Goal: Contribute content: Contribute content

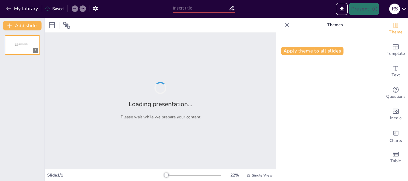
type input "Control de Gestión en Mantenimiento: Indicadores Clave y Mejora Continua"
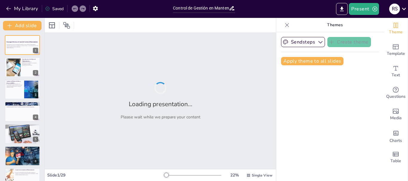
checkbox input "true"
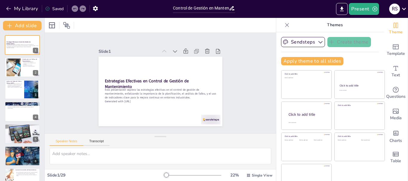
checkbox input "true"
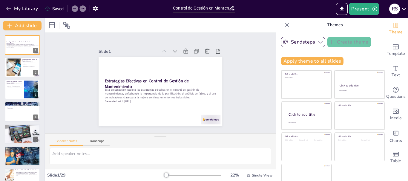
checkbox input "true"
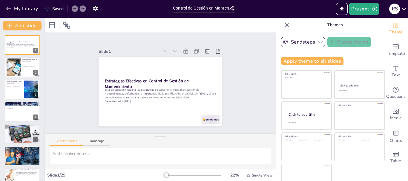
checkbox input "true"
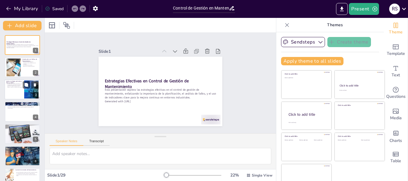
checkbox input "true"
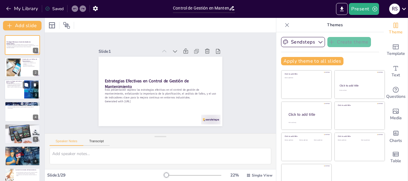
checkbox input "true"
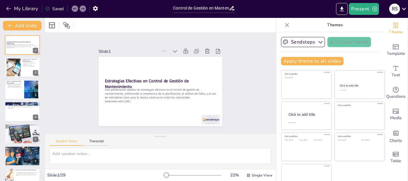
checkbox input "true"
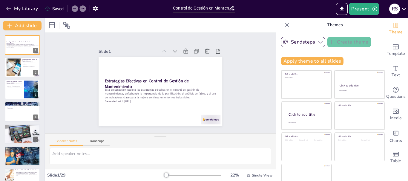
checkbox input "true"
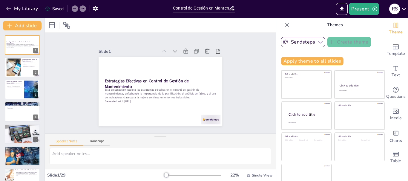
checkbox input "true"
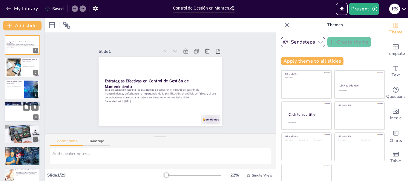
checkbox input "true"
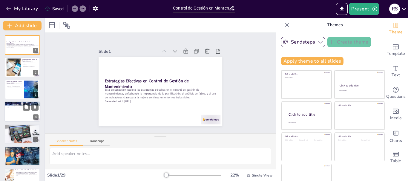
click at [23, 116] on div at bounding box center [22, 111] width 36 height 20
checkbox input "true"
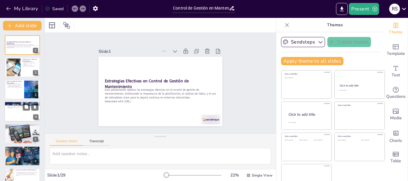
checkbox input "true"
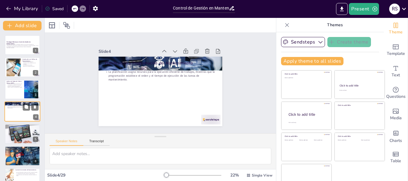
scroll to position [6, 0]
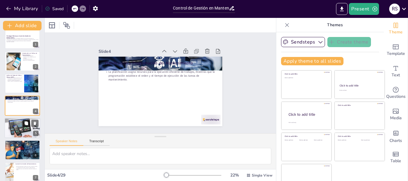
checkbox input "true"
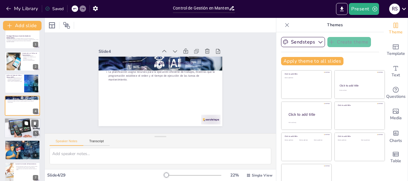
click at [24, 123] on button at bounding box center [26, 123] width 7 height 7
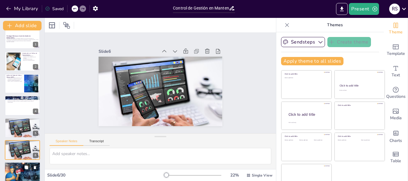
checkbox input "true"
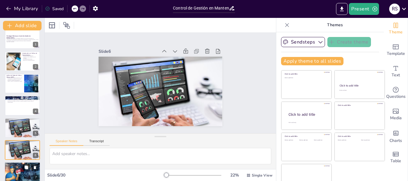
checkbox input "true"
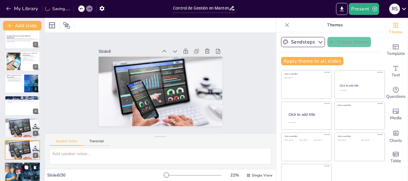
scroll to position [50, 0]
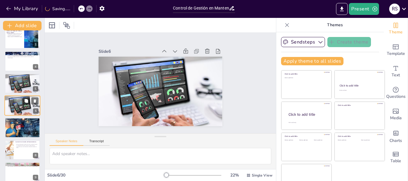
checkbox input "true"
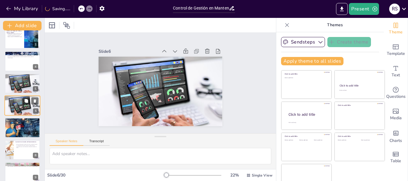
checkbox input "true"
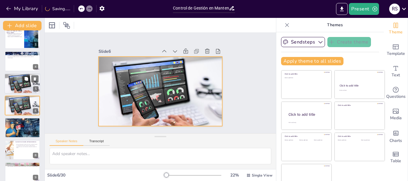
checkbox input "true"
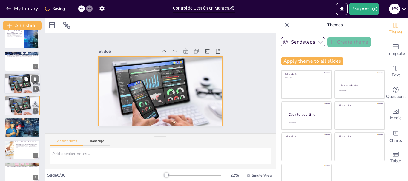
checkbox input "true"
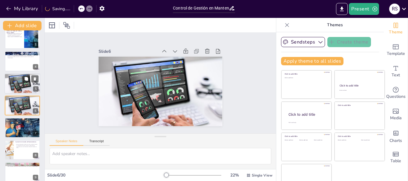
checkbox input "true"
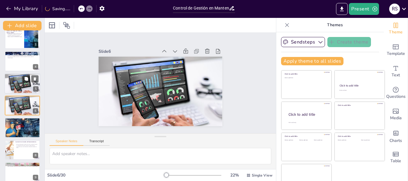
checkbox input "true"
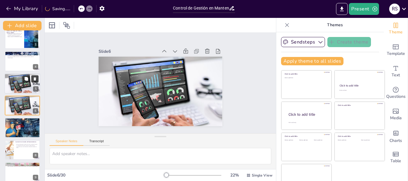
checkbox input "true"
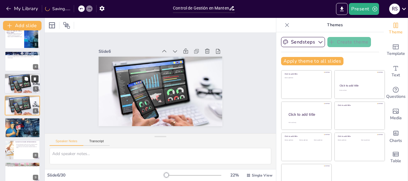
checkbox input "true"
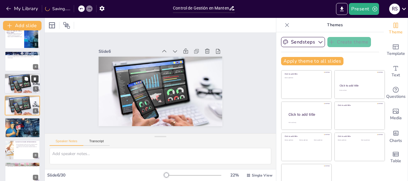
click at [34, 77] on icon at bounding box center [35, 79] width 4 height 4
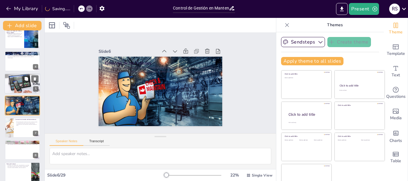
checkbox input "true"
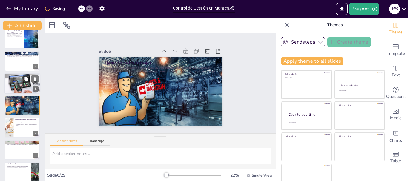
checkbox input "true"
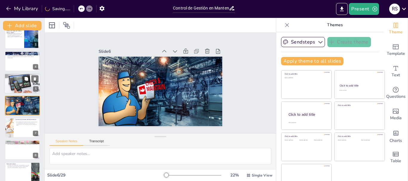
checkbox input "true"
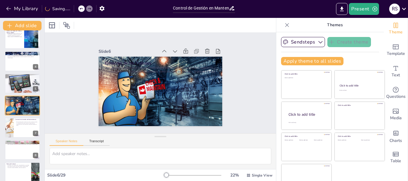
checkbox input "true"
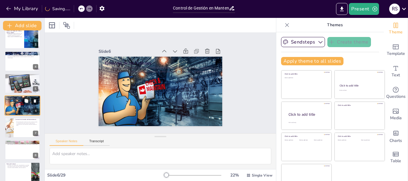
checkbox input "true"
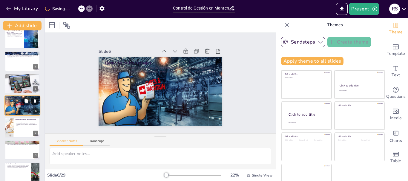
checkbox input "true"
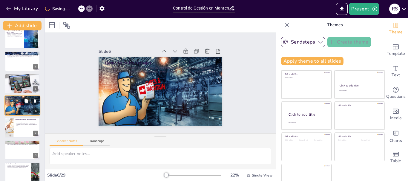
checkbox input "true"
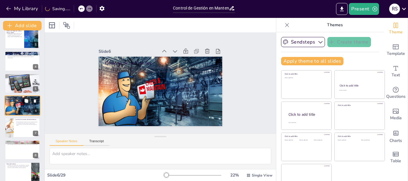
checkbox input "true"
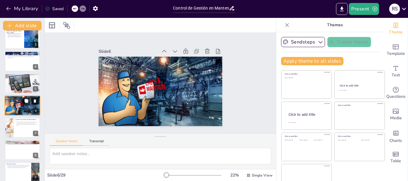
checkbox input "true"
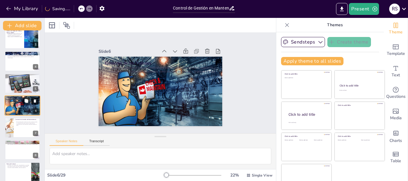
checkbox input "true"
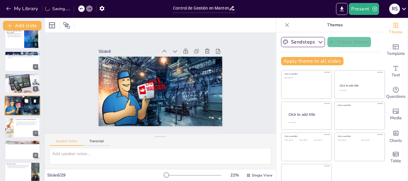
click at [34, 101] on icon at bounding box center [35, 100] width 2 height 3
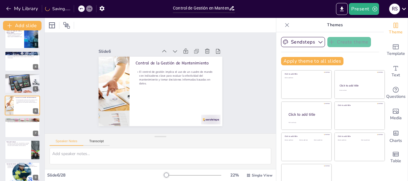
checkbox input "true"
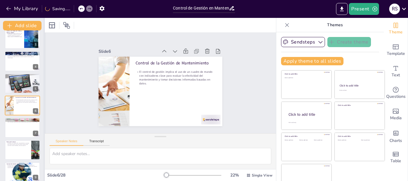
checkbox input "true"
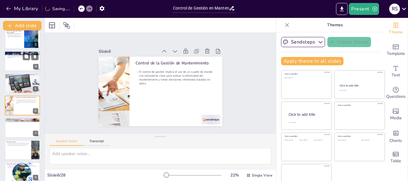
checkbox input "true"
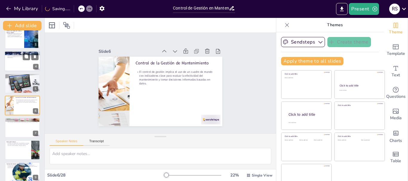
checkbox input "true"
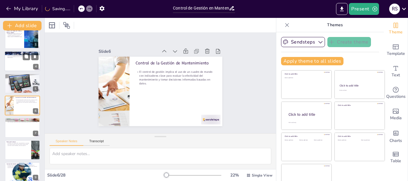
checkbox input "true"
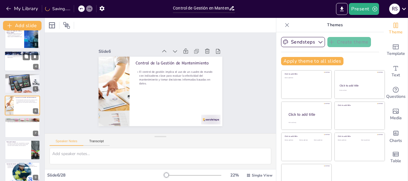
click at [23, 63] on div at bounding box center [22, 61] width 36 height 20
checkbox input "true"
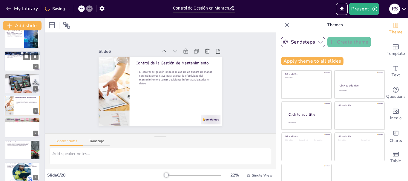
checkbox input "true"
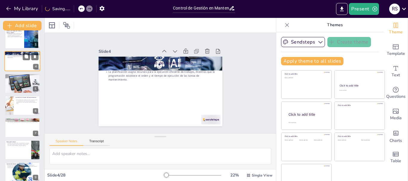
scroll to position [6, 0]
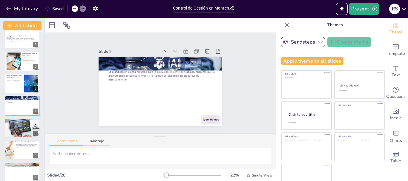
checkbox input "true"
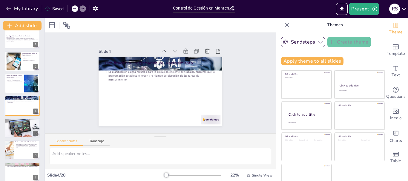
checkbox input "true"
click at [176, 68] on div "Planificación y Programación del Mantenimiento La planificación asigna recursos…" at bounding box center [159, 91] width 130 height 82
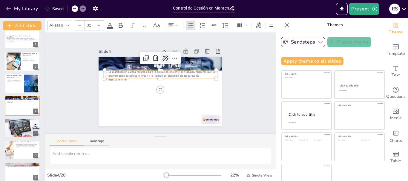
click at [162, 58] on div at bounding box center [165, 58] width 10 height 10
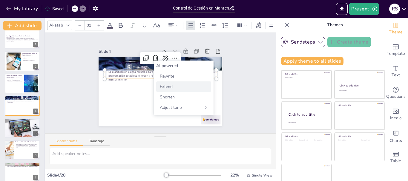
click at [190, 83] on div "Extend" at bounding box center [183, 86] width 55 height 10
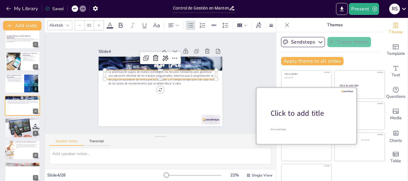
click at [295, 117] on div "Click to add title" at bounding box center [308, 113] width 76 height 10
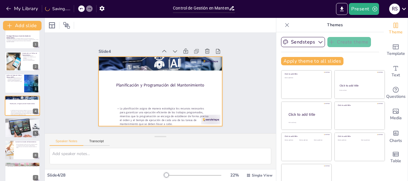
click at [122, 102] on div at bounding box center [160, 92] width 124 height 70
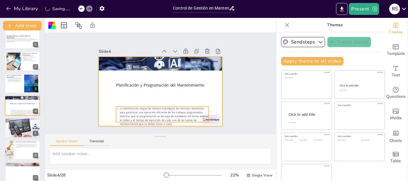
click at [132, 110] on p "La planificación asigna de manera estratégica los recursos necesarios para gara…" at bounding box center [148, 114] width 93 height 55
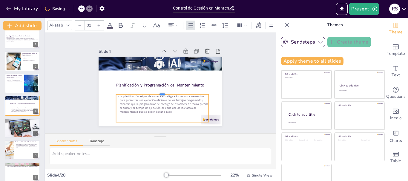
drag, startPoint x: 141, startPoint y: 104, endPoint x: 144, endPoint y: 92, distance: 13.0
click at [144, 92] on div at bounding box center [161, 92] width 93 height 14
click at [88, 104] on div "Slide 1 Estrategias Efectivas en Control de Gestión de Mantenimiento Esta prese…" at bounding box center [160, 83] width 157 height 86
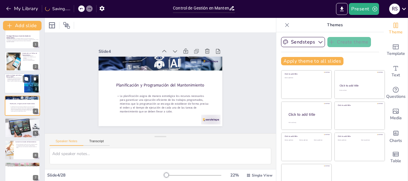
click at [21, 80] on p "El AMFE identifica fallos potenciales y sus consecuencias, valorando la frecuen…" at bounding box center [14, 79] width 16 height 4
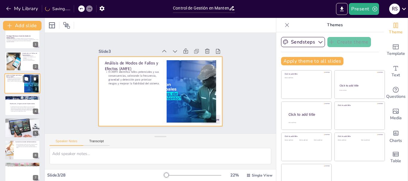
scroll to position [0, 0]
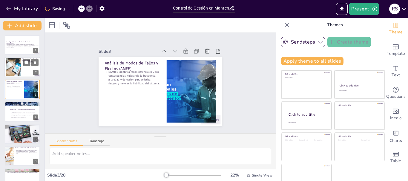
click at [9, 64] on div at bounding box center [13, 67] width 27 height 18
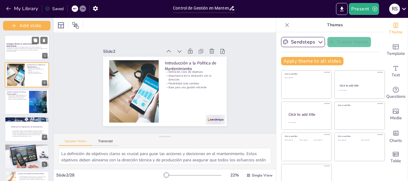
drag, startPoint x: 44, startPoint y: 57, endPoint x: 42, endPoint y: 46, distance: 11.5
click at [42, 46] on div "Add slide Estrategias Efectivas en Control de Gestión de Mantenimiento Esta pre…" at bounding box center [27, 99] width 54 height 163
click at [15, 57] on div at bounding box center [26, 47] width 45 height 25
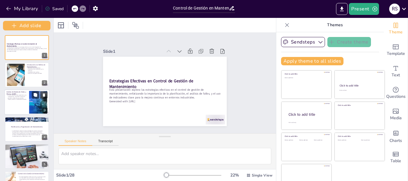
click at [27, 103] on div at bounding box center [26, 102] width 45 height 25
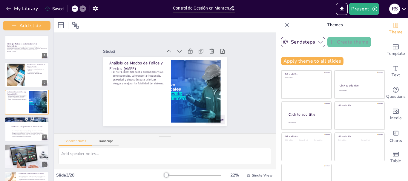
scroll to position [132, 0]
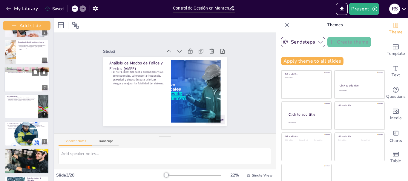
click at [27, 83] on div at bounding box center [26, 79] width 45 height 25
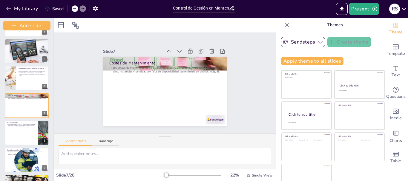
scroll to position [11, 0]
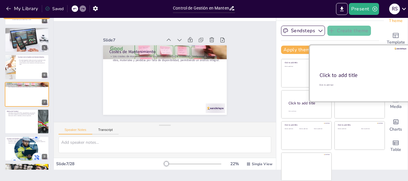
click at [344, 72] on div "Click to add title" at bounding box center [358, 75] width 79 height 7
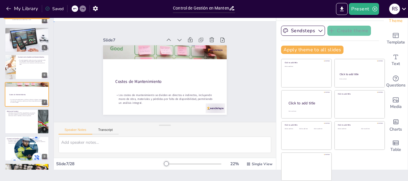
click at [257, 78] on div "Slide 1 Estrategias Efectivas en Control de Gestión de Mantenimiento Esta prese…" at bounding box center [165, 71] width 238 height 144
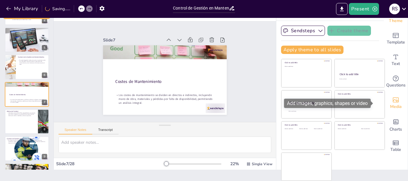
click at [390, 104] on span "Media" at bounding box center [396, 107] width 12 height 7
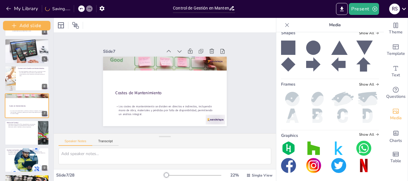
scroll to position [130, 0]
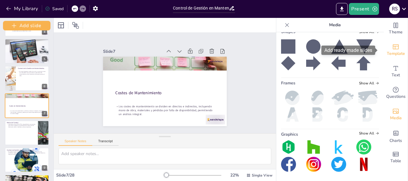
click at [394, 45] on icon "Add ready made slides" at bounding box center [395, 46] width 7 height 7
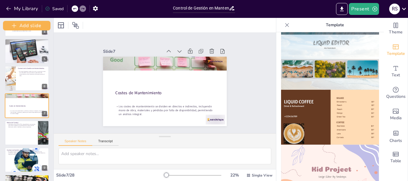
scroll to position [336, 0]
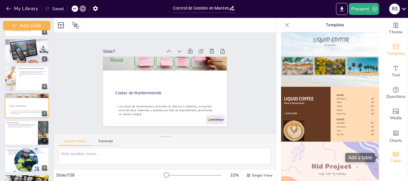
click at [392, 155] on icon "Add a table" at bounding box center [395, 154] width 7 height 7
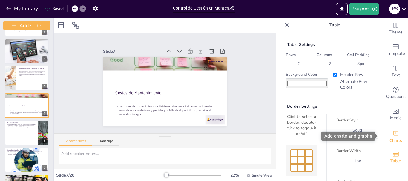
click at [393, 134] on icon "Add charts and graphs" at bounding box center [395, 133] width 5 height 5
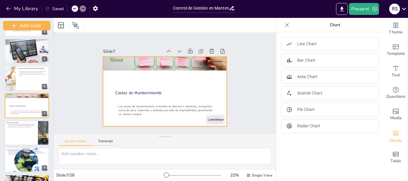
click at [167, 100] on div at bounding box center [165, 92] width 124 height 70
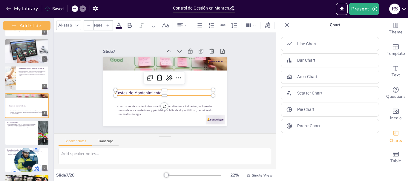
click at [143, 93] on div "Costes de Mantenimiento Los costes de mantenimiento se dividen en directos e in…" at bounding box center [162, 91] width 139 height 104
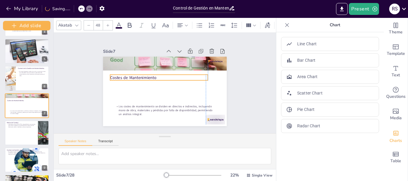
drag, startPoint x: 161, startPoint y: 88, endPoint x: 153, endPoint y: 73, distance: 17.0
click at [153, 73] on p "Costes de Mantenimiento" at bounding box center [160, 77] width 98 height 16
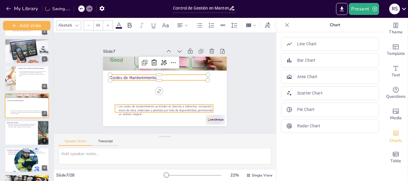
click at [156, 109] on p "Los costes de mantenimiento se dividen en directos e indirectos, incluyendo man…" at bounding box center [158, 110] width 98 height 32
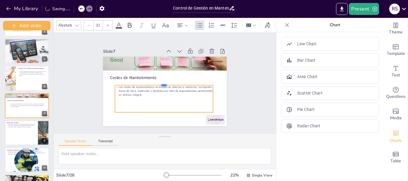
drag, startPoint x: 161, startPoint y: 101, endPoint x: 156, endPoint y: 83, distance: 19.3
click at [156, 83] on div at bounding box center [164, 82] width 97 height 25
click at [166, 73] on icon at bounding box center [170, 74] width 8 height 8
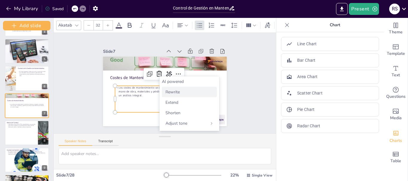
click at [177, 90] on span "Rewrite" at bounding box center [172, 92] width 14 height 6
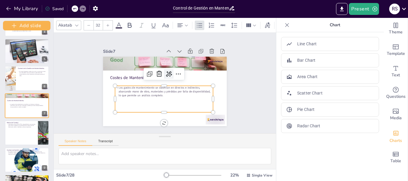
click at [166, 73] on icon at bounding box center [170, 75] width 8 height 8
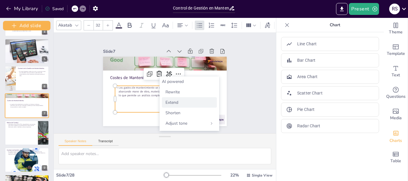
click at [193, 107] on div "Extend" at bounding box center [189, 102] width 55 height 10
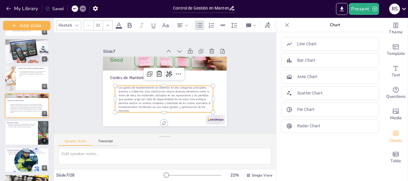
click at [168, 72] on icon at bounding box center [171, 75] width 7 height 7
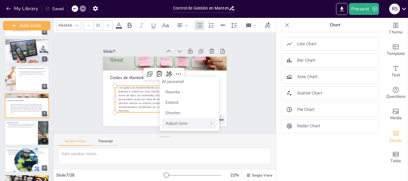
click at [200, 120] on div "Adjust tone" at bounding box center [189, 123] width 55 height 10
click at [200, 121] on div "Intellectual" at bounding box center [189, 123] width 55 height 10
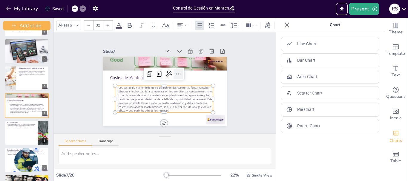
click at [176, 73] on icon at bounding box center [180, 77] width 8 height 8
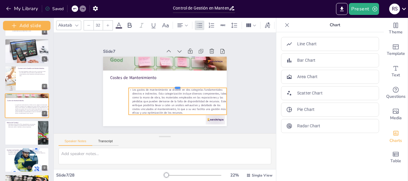
drag, startPoint x: 189, startPoint y: 83, endPoint x: 161, endPoint y: 85, distance: 28.2
click at [161, 85] on div at bounding box center [176, 88] width 97 height 25
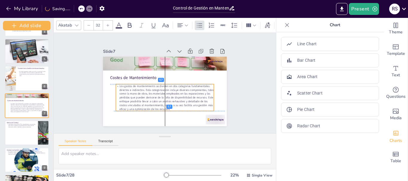
drag, startPoint x: 176, startPoint y: 104, endPoint x: 161, endPoint y: 99, distance: 15.8
click at [161, 99] on p "Los gastos de mantenimiento se dividen en dos categorías fundamentales: directo…" at bounding box center [161, 97] width 101 height 47
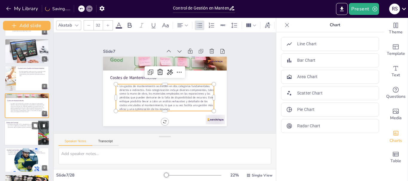
click at [16, 129] on div at bounding box center [26, 132] width 45 height 25
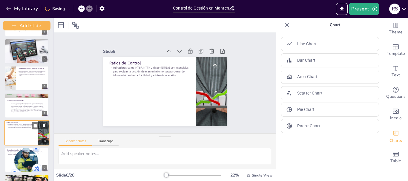
scroll to position [133, 0]
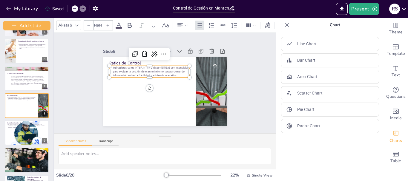
click at [161, 68] on p "Indicadores como MTBF, MTTR y disponibilidad son esenciales para evaluar la ges…" at bounding box center [154, 68] width 80 height 36
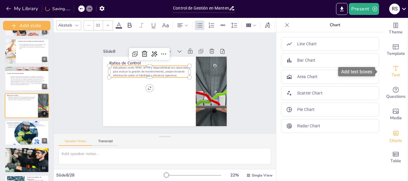
click at [384, 70] on div "Text" at bounding box center [396, 71] width 24 height 21
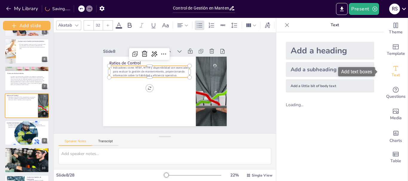
click at [392, 81] on div "Text" at bounding box center [396, 71] width 24 height 21
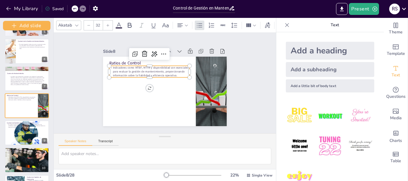
click at [354, 116] on img at bounding box center [360, 116] width 28 height 28
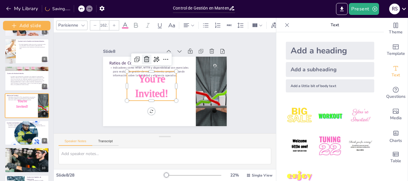
click at [148, 56] on icon at bounding box center [152, 56] width 8 height 8
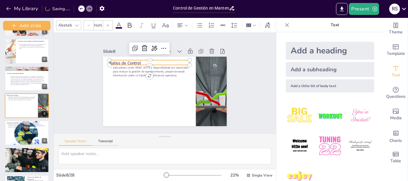
click at [131, 62] on div "Ratios de Control Indicadores como MTBF, MTTR y disponibilidad son esenciales p…" at bounding box center [164, 91] width 130 height 82
click at [270, 23] on div at bounding box center [267, 26] width 9 height 10
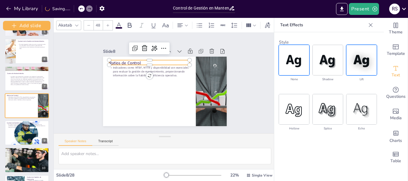
click at [352, 61] on img at bounding box center [361, 60] width 30 height 30
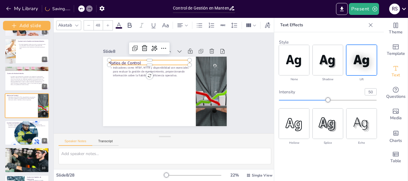
click at [351, 60] on img at bounding box center [361, 60] width 30 height 30
click at [127, 73] on p "Indicadores como MTBF, MTTR y disponibilidad son esenciales para evaluar la ges…" at bounding box center [150, 70] width 81 height 20
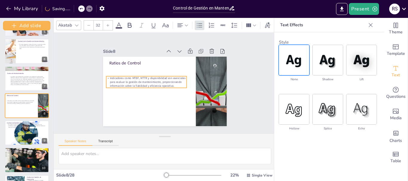
drag, startPoint x: 128, startPoint y: 72, endPoint x: 125, endPoint y: 83, distance: 10.9
click at [125, 83] on p "Indicadores como MTBF, MTTR y disponibilidad son esenciales para evaluar la ges…" at bounding box center [146, 80] width 81 height 20
click at [125, 83] on p "Indicadores como MTBF, MTTR y disponibilidad son esenciales para evaluar la ges…" at bounding box center [150, 73] width 76 height 50
click at [151, 60] on icon at bounding box center [155, 62] width 8 height 8
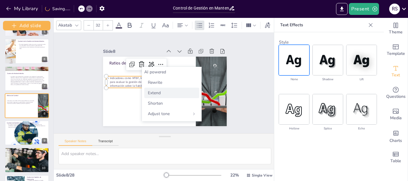
click at [153, 93] on span "Extend" at bounding box center [154, 93] width 13 height 6
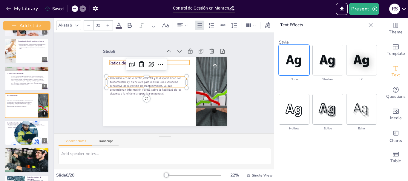
click at [117, 59] on p "Ratios de Control" at bounding box center [154, 60] width 80 height 22
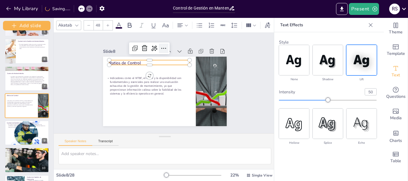
click at [163, 44] on icon at bounding box center [167, 48] width 8 height 8
click at [150, 45] on icon at bounding box center [153, 48] width 7 height 7
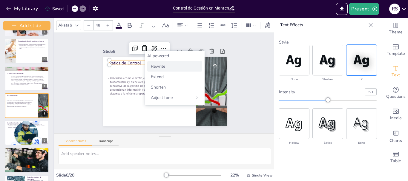
click at [158, 66] on span "Rewrite" at bounding box center [158, 67] width 14 height 6
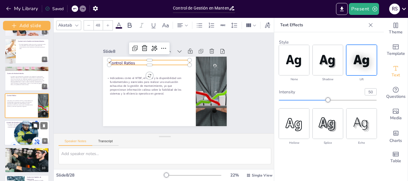
click at [33, 124] on icon at bounding box center [35, 126] width 4 height 4
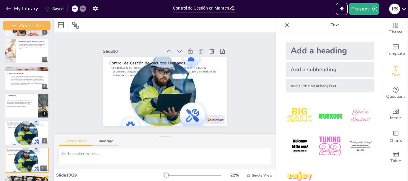
scroll to position [187, 0]
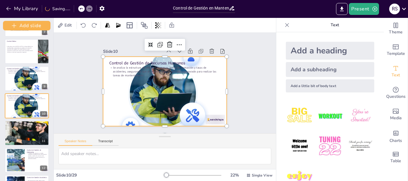
click at [213, 82] on div at bounding box center [162, 91] width 147 height 130
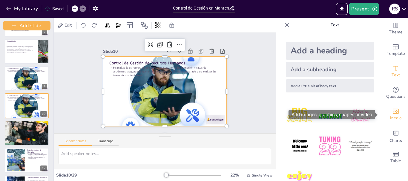
click at [392, 114] on icon "Add images, graphics, shapes or video" at bounding box center [395, 111] width 7 height 7
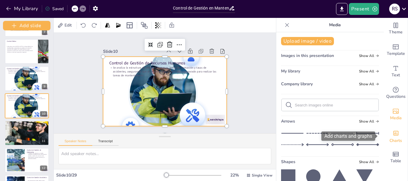
click at [393, 130] on icon "Add charts and graphs" at bounding box center [395, 133] width 6 height 6
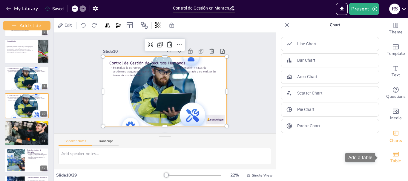
click at [393, 150] on div "Table" at bounding box center [396, 157] width 24 height 21
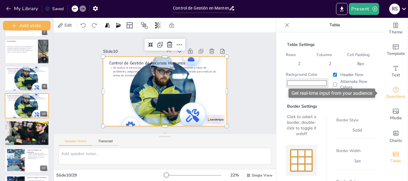
click at [396, 92] on div "Questions" at bounding box center [396, 92] width 24 height 21
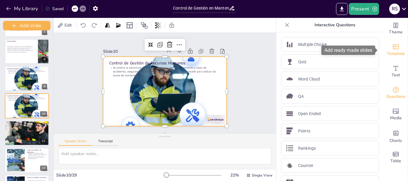
click at [395, 52] on span "Template" at bounding box center [396, 53] width 18 height 7
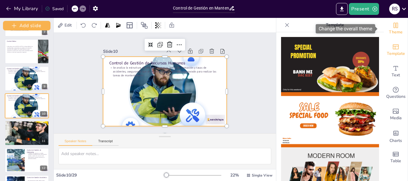
click at [395, 32] on span "Theme" at bounding box center [396, 32] width 14 height 7
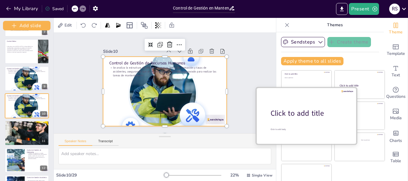
click at [293, 112] on div "Click to add title" at bounding box center [308, 113] width 76 height 10
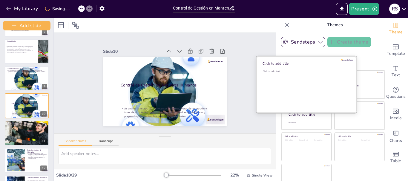
click at [292, 90] on div "Click to add text" at bounding box center [305, 88] width 85 height 37
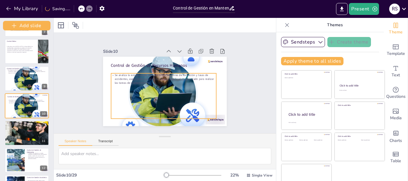
click at [169, 89] on div "Se analiza la estructura de recursos humanos, horas de formación y tasas de acc…" at bounding box center [163, 95] width 105 height 45
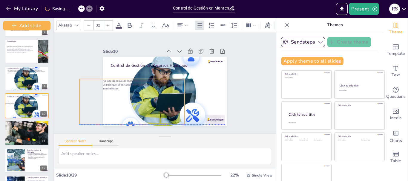
drag, startPoint x: 150, startPoint y: 93, endPoint x: 110, endPoint y: 94, distance: 40.9
click at [110, 94] on div "Se analiza la estructura de recursos humanos, horas de formación y tasas de acc…" at bounding box center [130, 98] width 109 height 56
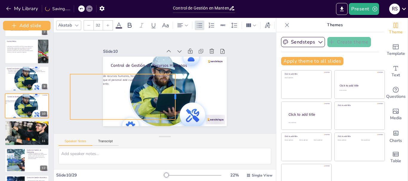
click at [175, 92] on div at bounding box center [177, 96] width 5 height 45
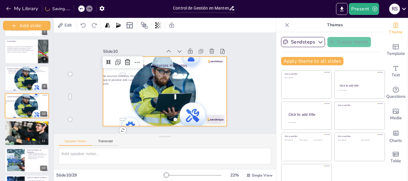
click at [182, 91] on div at bounding box center [165, 91] width 124 height 96
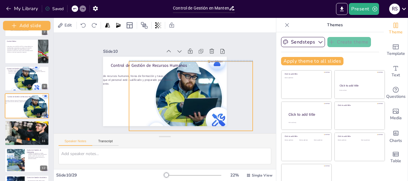
drag, startPoint x: 182, startPoint y: 91, endPoint x: 208, endPoint y: 94, distance: 26.1
click at [208, 94] on div at bounding box center [189, 98] width 133 height 109
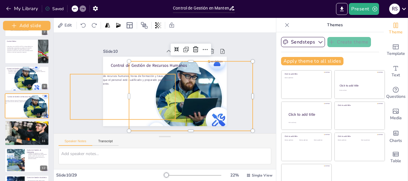
click at [108, 78] on p "Se analiza la estructura de recursos humanos, horas de formación y tasas de acc…" at bounding box center [123, 75] width 106 height 22
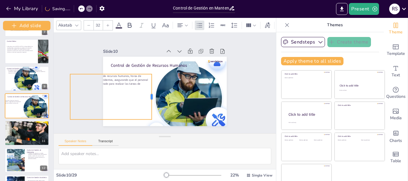
drag, startPoint x: 169, startPoint y: 96, endPoint x: 146, endPoint y: 93, distance: 23.2
click at [152, 93] on div at bounding box center [154, 96] width 5 height 45
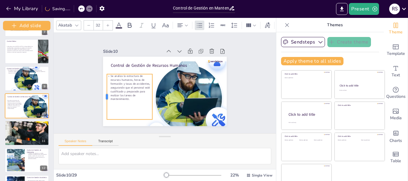
drag, startPoint x: 63, startPoint y: 95, endPoint x: 100, endPoint y: 92, distance: 36.8
click at [102, 92] on div at bounding box center [104, 96] width 5 height 45
click at [131, 60] on icon at bounding box center [134, 62] width 7 height 7
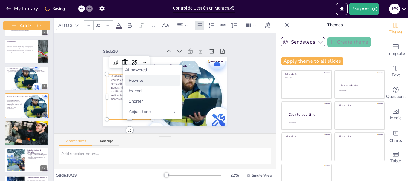
click at [137, 80] on span "Rewrite" at bounding box center [136, 81] width 14 height 6
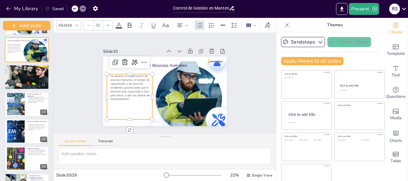
scroll to position [245, 0]
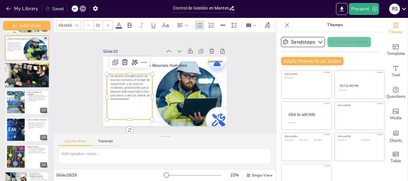
click at [27, 69] on p "Se evalúan las Órdenes de Trabajo para analizar la evolución de actividades y g…" at bounding box center [27, 67] width 41 height 3
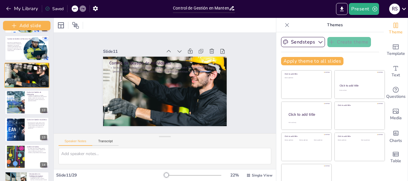
scroll to position [214, 0]
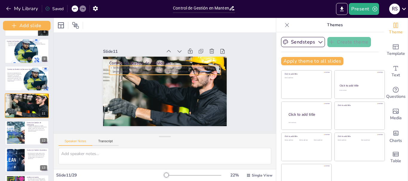
click at [156, 66] on p "Se evalúan las Órdenes de Trabajo para analizar la evolución de actividades y g…" at bounding box center [165, 69] width 111 height 19
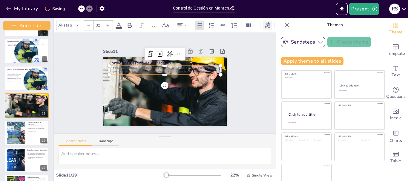
click at [265, 25] on icon at bounding box center [267, 25] width 5 height 6
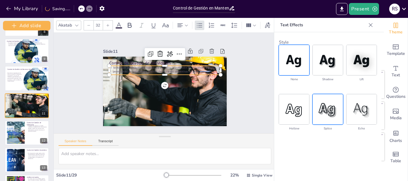
click at [323, 99] on img at bounding box center [328, 109] width 30 height 30
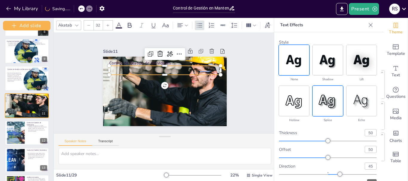
click at [292, 62] on img at bounding box center [294, 60] width 30 height 30
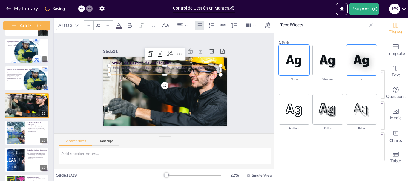
click at [352, 64] on img at bounding box center [361, 60] width 30 height 30
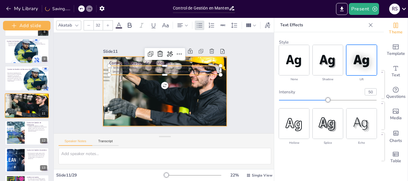
click at [170, 108] on div at bounding box center [162, 91] width 143 height 116
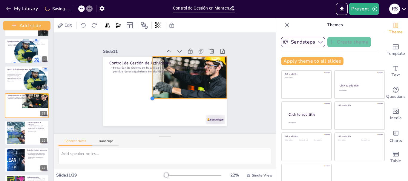
drag, startPoint x: 96, startPoint y: 125, endPoint x: 224, endPoint y: 97, distance: 131.9
click at [224, 97] on div "Slide 1 Estrategias Efectivas en Control de Gestión de Mantenimiento Esta prese…" at bounding box center [165, 83] width 176 height 131
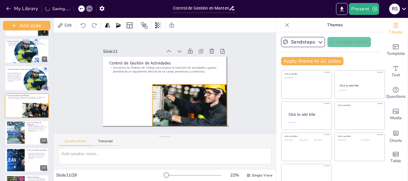
drag, startPoint x: 191, startPoint y: 87, endPoint x: 190, endPoint y: 108, distance: 20.6
click at [190, 108] on div at bounding box center [186, 107] width 79 height 57
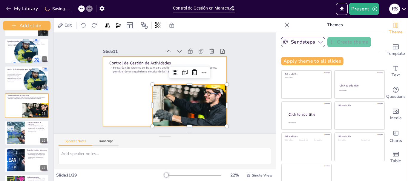
click at [124, 82] on div at bounding box center [163, 91] width 136 height 94
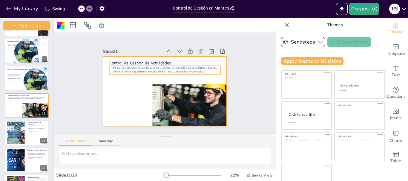
click at [133, 64] on p "Se evalúan las Órdenes de Trabajo para analizar la evolución de actividades y g…" at bounding box center [165, 69] width 111 height 19
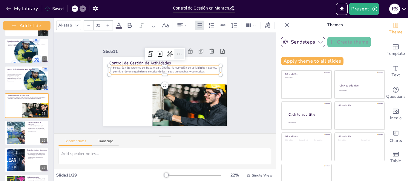
click at [190, 64] on icon at bounding box center [192, 65] width 4 height 3
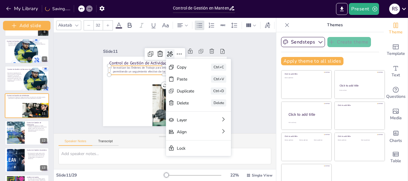
click at [169, 52] on icon at bounding box center [173, 55] width 8 height 8
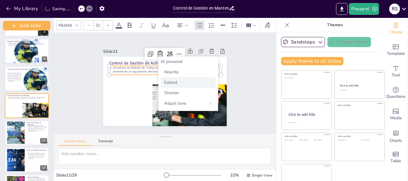
click at [170, 82] on span "Extend" at bounding box center [170, 83] width 13 height 6
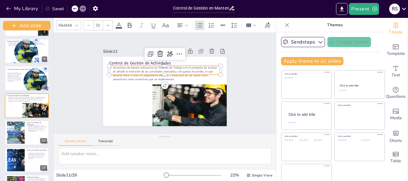
click at [165, 57] on div at bounding box center [184, 61] width 38 height 36
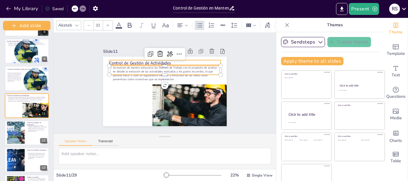
click at [142, 61] on p "Control de Gestión de Actividades" at bounding box center [169, 63] width 110 height 29
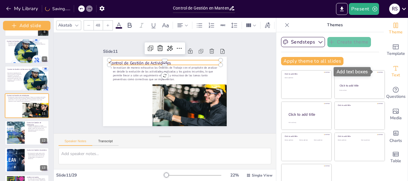
click at [392, 67] on icon "Add text boxes" at bounding box center [395, 68] width 7 height 7
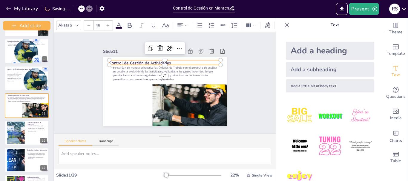
click at [303, 173] on img at bounding box center [300, 177] width 28 height 28
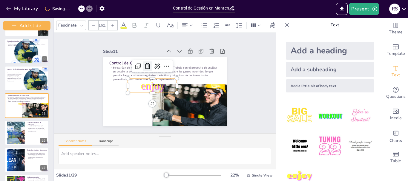
click at [146, 61] on icon at bounding box center [149, 64] width 6 height 6
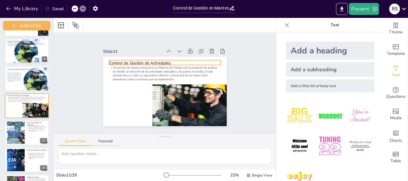
click at [147, 59] on p "Control de Gestión de Actividades" at bounding box center [173, 65] width 104 height 50
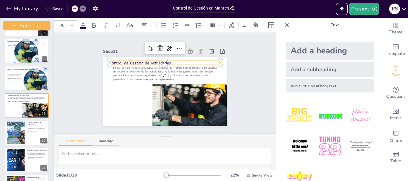
scroll to position [0, 88]
click at [181, 22] on icon at bounding box center [184, 25] width 7 height 7
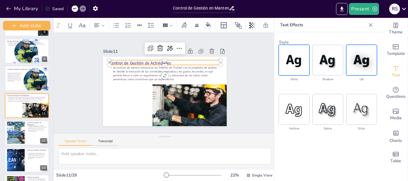
click at [352, 69] on img at bounding box center [361, 60] width 30 height 30
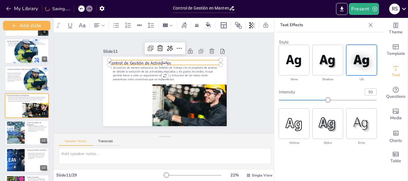
drag, startPoint x: 341, startPoint y: 98, endPoint x: 348, endPoint y: 96, distance: 7.6
click at [348, 96] on div "intensity 50" at bounding box center [328, 95] width 98 height 14
drag, startPoint x: 327, startPoint y: 101, endPoint x: 345, endPoint y: 99, distance: 17.4
click at [344, 99] on div at bounding box center [341, 100] width 5 height 5
click at [40, 126] on button at bounding box center [43, 125] width 7 height 7
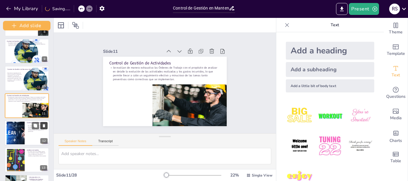
scroll to position [0, 0]
click at [84, 7] on div at bounding box center [81, 8] width 7 height 7
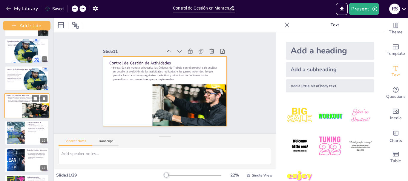
click at [15, 104] on div at bounding box center [26, 105] width 45 height 25
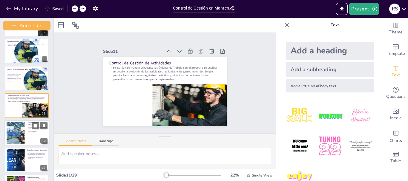
click at [19, 129] on div at bounding box center [16, 132] width 40 height 23
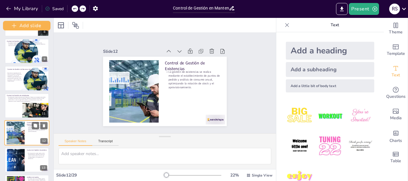
scroll to position [241, 0]
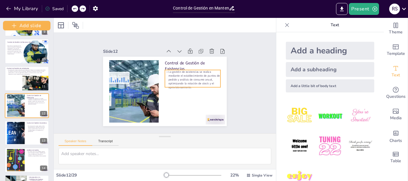
click at [188, 76] on p "La gestión de existencias se realiza mediante el establecimiento de puntos de p…" at bounding box center [193, 85] width 59 height 30
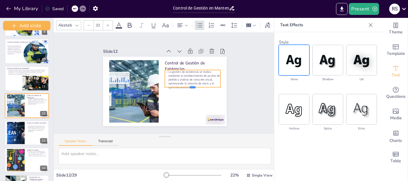
drag, startPoint x: 188, startPoint y: 86, endPoint x: 186, endPoint y: 104, distance: 18.0
click at [186, 98] on div at bounding box center [192, 92] width 56 height 10
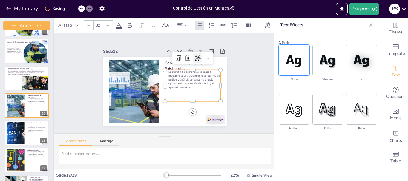
click at [200, 69] on icon at bounding box center [205, 74] width 10 height 10
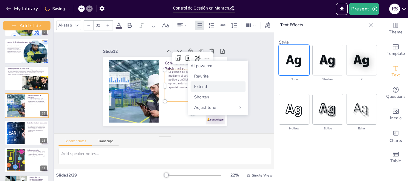
click at [200, 88] on span "Extend" at bounding box center [200, 87] width 13 height 6
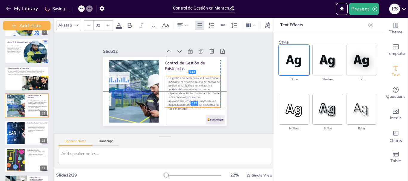
drag, startPoint x: 182, startPoint y: 68, endPoint x: 181, endPoint y: 75, distance: 6.3
click at [181, 76] on p "La gestión de existencias se lleva a cabo mediante el establecimiento de puntos…" at bounding box center [189, 98] width 61 height 45
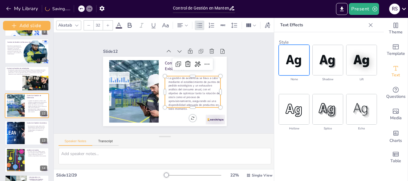
click at [78, 24] on icon at bounding box center [76, 25] width 5 height 5
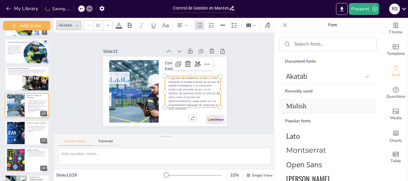
click at [301, 108] on span "Mulish" at bounding box center [326, 106] width 81 height 8
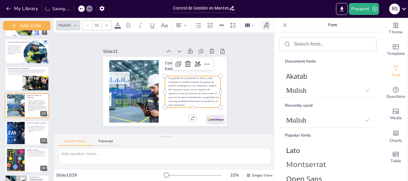
click at [265, 25] on icon at bounding box center [266, 25] width 5 height 6
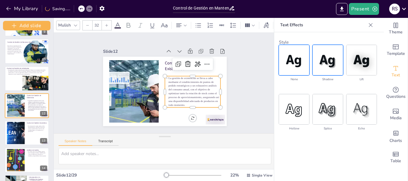
click at [323, 56] on img at bounding box center [328, 60] width 30 height 30
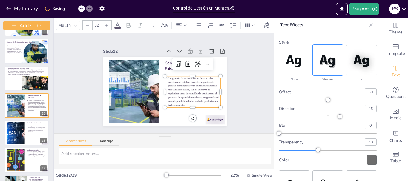
scroll to position [13, 0]
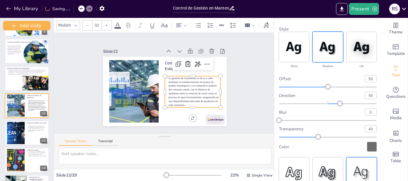
click at [348, 164] on img at bounding box center [361, 173] width 30 height 30
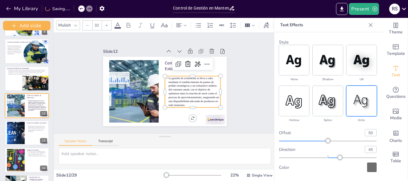
scroll to position [0, 0]
click at [293, 55] on img at bounding box center [294, 60] width 30 height 30
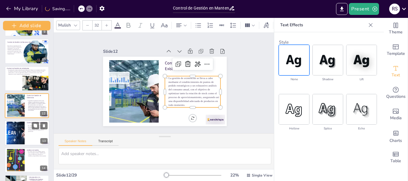
click at [30, 128] on p "Se comparan los costes reales con los presupuestados, utilizando ratios para ev…" at bounding box center [37, 128] width 20 height 7
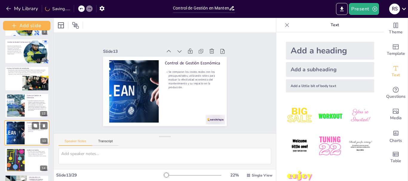
scroll to position [269, 0]
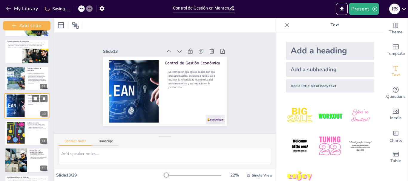
click at [30, 128] on p "El análisis técnico de [PERSON_NAME] busca la mejora continua, identificando ca…" at bounding box center [37, 126] width 20 height 5
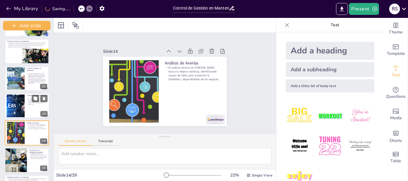
scroll to position [296, 0]
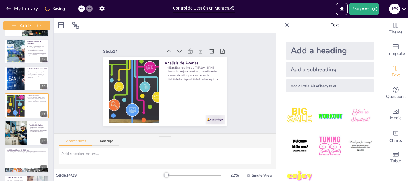
click at [82, 8] on icon at bounding box center [81, 9] width 4 height 4
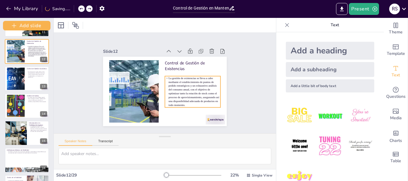
click at [180, 76] on p "La gestión de existencias se lleva a cabo mediante el establecimiento de puntos…" at bounding box center [193, 91] width 56 height 31
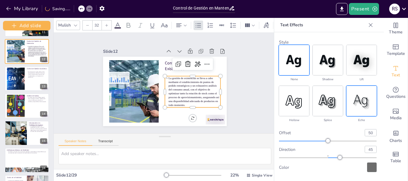
click at [296, 55] on img at bounding box center [294, 60] width 30 height 30
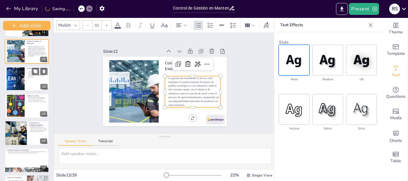
click at [13, 81] on div at bounding box center [16, 78] width 46 height 23
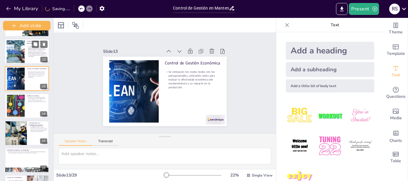
scroll to position [269, 0]
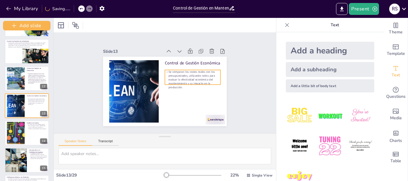
click at [189, 81] on p "Se comparan los costes reales con los presupuestados, utilizando ratios para ev…" at bounding box center [192, 82] width 57 height 25
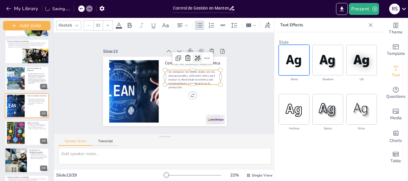
click at [197, 59] on icon at bounding box center [200, 62] width 7 height 6
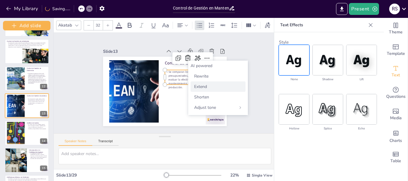
click at [202, 87] on span "Extend" at bounding box center [200, 87] width 13 height 6
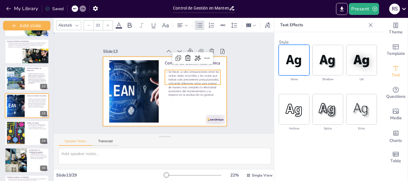
click at [185, 97] on div at bounding box center [163, 91] width 136 height 94
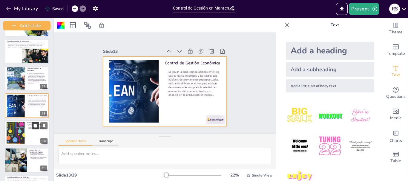
click at [36, 125] on icon at bounding box center [36, 126] width 4 height 4
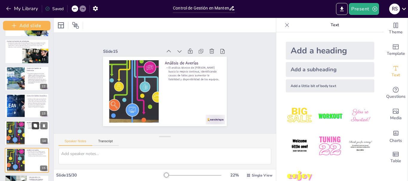
scroll to position [323, 0]
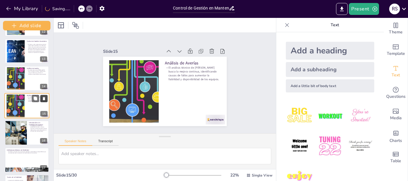
click at [45, 97] on icon at bounding box center [44, 98] width 4 height 4
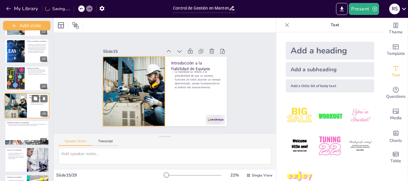
click at [25, 107] on div at bounding box center [16, 105] width 38 height 25
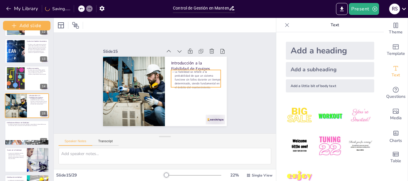
click at [194, 75] on p "La fiabilidad se refiere a la probabilidad de que un sistema funcione sin fallo…" at bounding box center [196, 86] width 52 height 29
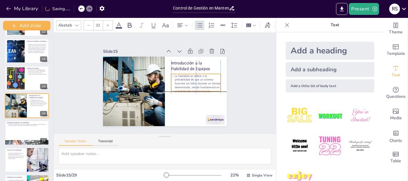
drag, startPoint x: 199, startPoint y: 69, endPoint x: 197, endPoint y: 75, distance: 6.4
click at [197, 75] on p "La fiabilidad se refiere a la probabilidad de que un sistema funcione sin fallo…" at bounding box center [196, 83] width 50 height 19
click at [199, 63] on icon at bounding box center [202, 66] width 7 height 6
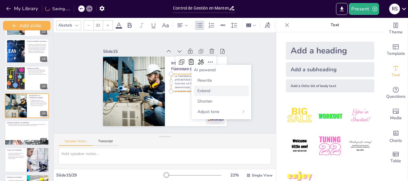
click at [205, 92] on span "Extend" at bounding box center [203, 91] width 13 height 6
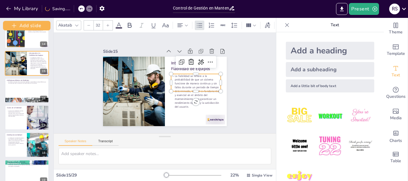
scroll to position [367, 0]
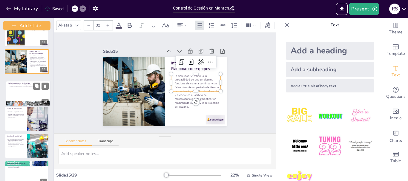
drag, startPoint x: 32, startPoint y: 77, endPoint x: 34, endPoint y: 83, distance: 6.2
click at [34, 81] on div "Definiciones Básicas de Fiabilidad Se definen conceptos clave como fallo, fiabi…" at bounding box center [28, 81] width 44 height 0
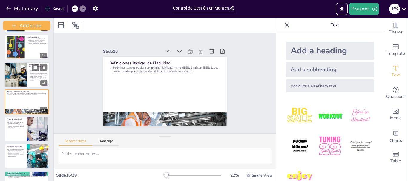
click at [25, 86] on div at bounding box center [16, 74] width 38 height 25
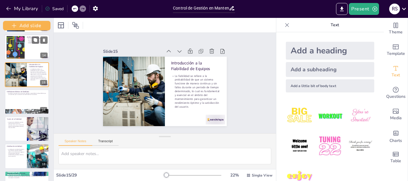
scroll to position [323, 0]
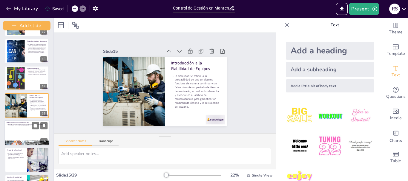
click at [29, 130] on div at bounding box center [26, 132] width 45 height 25
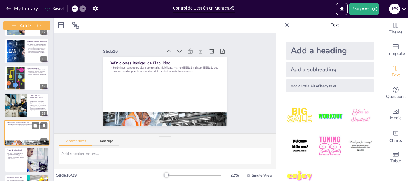
scroll to position [350, 0]
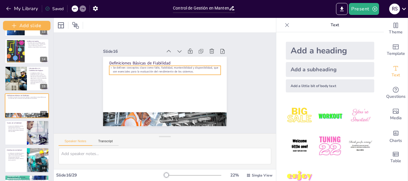
click at [147, 67] on p "Se definen conceptos clave como fallo, fiabilidad, mantenibilidad y disponibili…" at bounding box center [167, 70] width 110 height 31
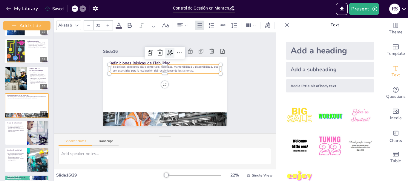
click at [170, 51] on icon at bounding box center [173, 54] width 7 height 6
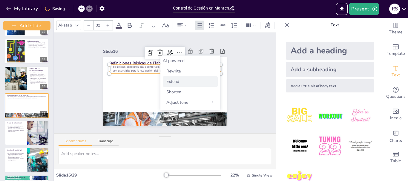
click at [171, 81] on span "Extend" at bounding box center [172, 82] width 13 height 6
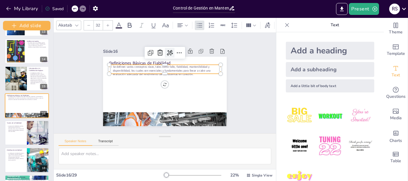
click at [169, 52] on icon at bounding box center [173, 54] width 8 height 8
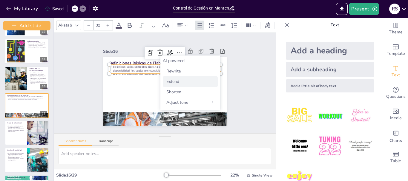
click at [171, 83] on span "Extend" at bounding box center [172, 82] width 13 height 6
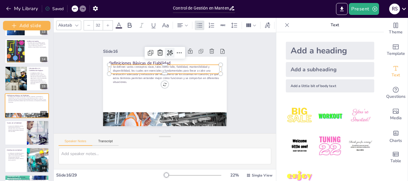
click at [171, 51] on icon at bounding box center [175, 54] width 8 height 8
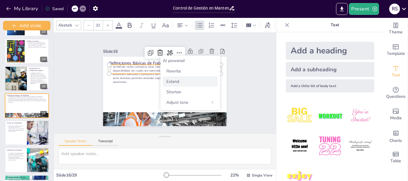
click at [169, 80] on span "Extend" at bounding box center [172, 82] width 13 height 6
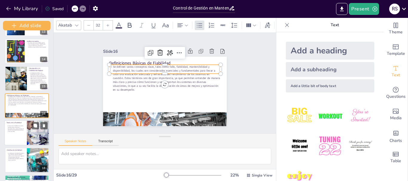
click at [19, 135] on div at bounding box center [26, 132] width 45 height 25
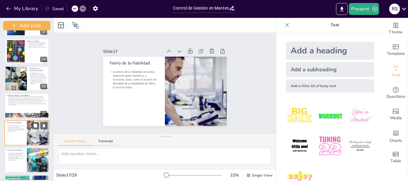
scroll to position [378, 0]
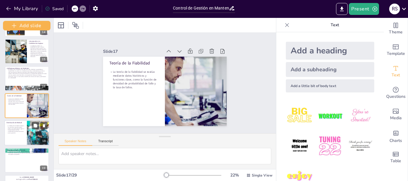
click at [22, 136] on div at bounding box center [26, 132] width 45 height 25
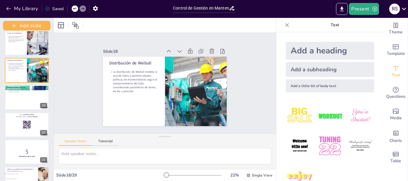
scroll to position [442, 0]
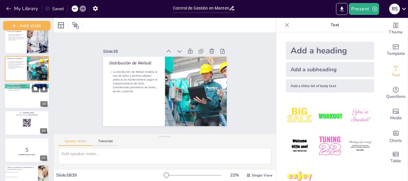
click at [12, 99] on div at bounding box center [26, 95] width 45 height 25
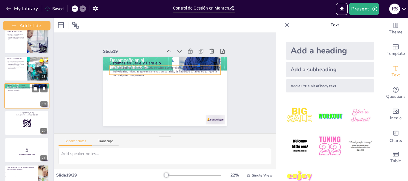
scroll to position [432, 0]
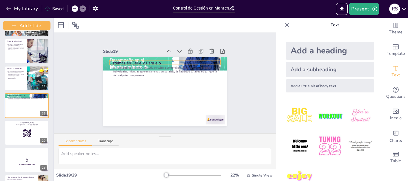
click at [132, 62] on p "Sistemas en Serie y Paralelo" at bounding box center [166, 63] width 111 height 17
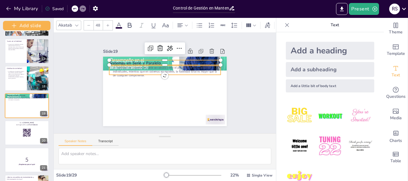
click at [131, 72] on p "La fiabilidad de sistemas en serie se calcula como el producto de las fiabilida…" at bounding box center [167, 72] width 111 height 34
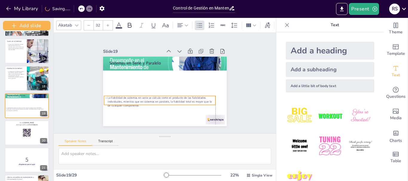
drag, startPoint x: 131, startPoint y: 72, endPoint x: 128, endPoint y: 102, distance: 30.4
click at [128, 102] on p "La fiabilidad de sistemas en serie se calcula como el producto de las fiabilida…" at bounding box center [159, 102] width 111 height 12
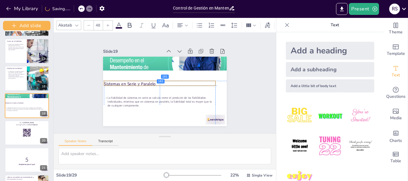
drag, startPoint x: 131, startPoint y: 60, endPoint x: 128, endPoint y: 82, distance: 21.9
click at [128, 82] on p "Sistemas en Serie y Paralelo" at bounding box center [159, 83] width 111 height 17
click at [129, 82] on p "Sistemas en Serie y Paralelo" at bounding box center [161, 83] width 111 height 17
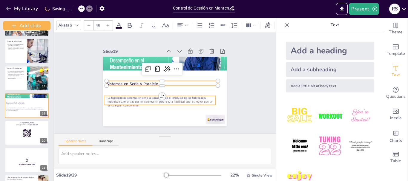
click at [133, 105] on p "La fiabilidad de sistemas en serie se calcula como el producto de las fiabilida…" at bounding box center [158, 101] width 112 height 23
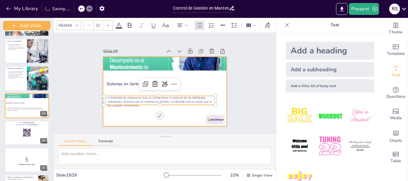
click at [126, 84] on div "Sistemas en Serie y Paralelo La fiabilidad de sistemas en serie se calcula como…" at bounding box center [164, 91] width 130 height 82
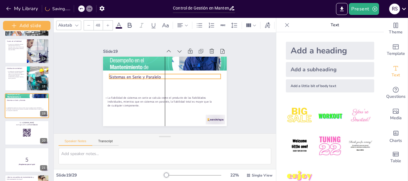
drag, startPoint x: 130, startPoint y: 80, endPoint x: 129, endPoint y: 73, distance: 6.9
click at [129, 73] on p "Sistemas en Serie y Paralelo" at bounding box center [165, 76] width 111 height 17
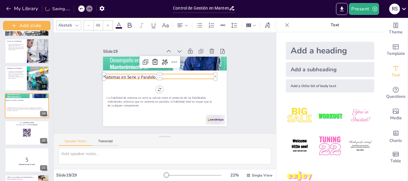
click at [129, 73] on p "Sistemas en Serie y Paralelo" at bounding box center [159, 76] width 111 height 17
click at [129, 73] on p "Sistemas en Serie y Paralelo" at bounding box center [159, 76] width 111 height 6
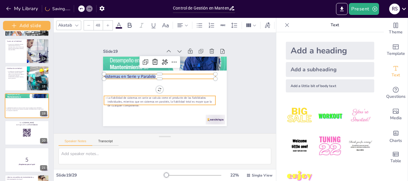
click at [136, 102] on p "La fiabilidad de sistemas en serie se calcula como el producto de las fiabilida…" at bounding box center [158, 101] width 112 height 23
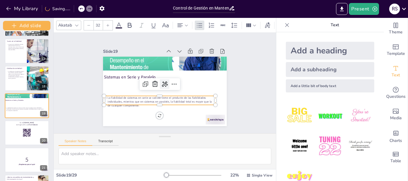
click at [161, 81] on icon at bounding box center [164, 84] width 7 height 7
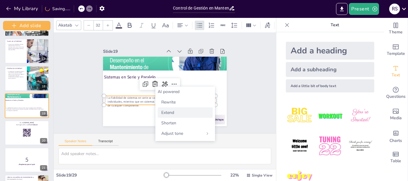
click at [182, 115] on div "Extend" at bounding box center [185, 112] width 55 height 10
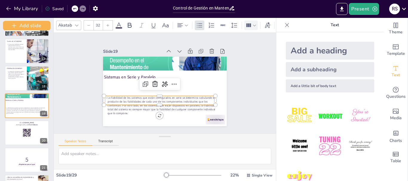
click at [252, 22] on div at bounding box center [250, 25] width 11 height 6
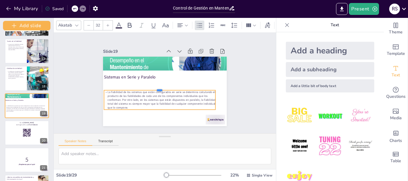
drag, startPoint x: 180, startPoint y: 90, endPoint x: 183, endPoint y: 84, distance: 6.7
click at [183, 86] on div at bounding box center [159, 87] width 111 height 16
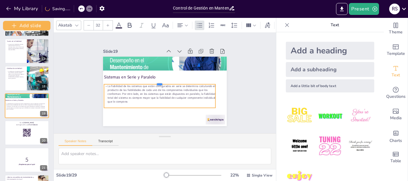
drag, startPoint x: 183, startPoint y: 86, endPoint x: 184, endPoint y: 82, distance: 4.2
click at [184, 82] on div at bounding box center [159, 81] width 111 height 16
click at [15, 132] on div at bounding box center [26, 132] width 45 height 25
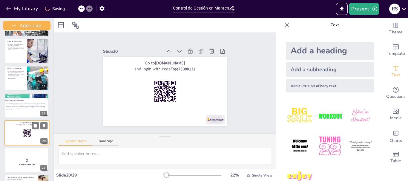
scroll to position [459, 0]
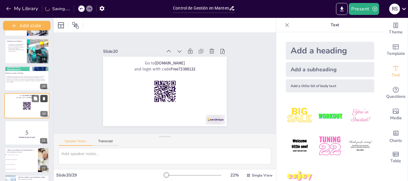
click at [46, 97] on icon at bounding box center [44, 98] width 4 height 4
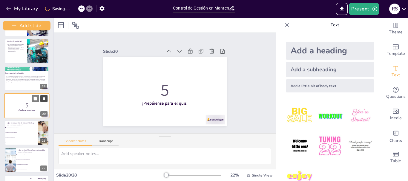
click at [45, 97] on icon at bounding box center [44, 98] width 4 height 4
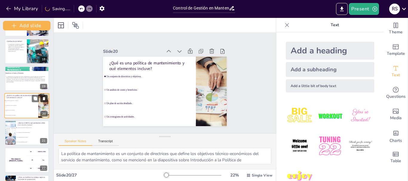
click at [44, 96] on button at bounding box center [43, 98] width 7 height 7
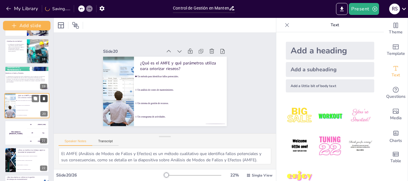
click at [44, 97] on icon at bounding box center [44, 98] width 4 height 4
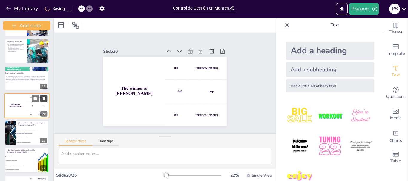
click at [44, 97] on icon at bounding box center [44, 98] width 4 height 4
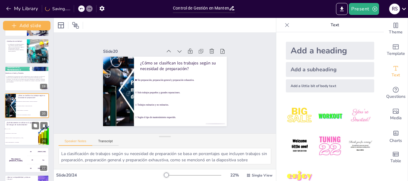
click at [25, 136] on li "Informes de gestión y análisis de [PERSON_NAME]." at bounding box center [21, 138] width 34 height 4
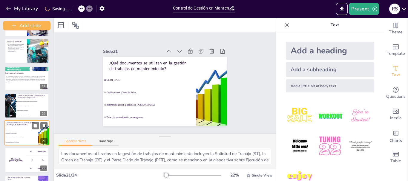
scroll to position [487, 0]
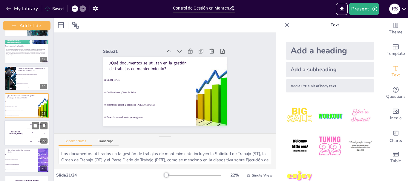
click at [27, 133] on h4 "The winner is [PERSON_NAME]" at bounding box center [15, 133] width 22 height 4
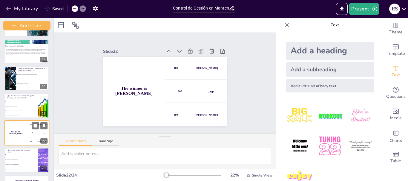
scroll to position [510, 0]
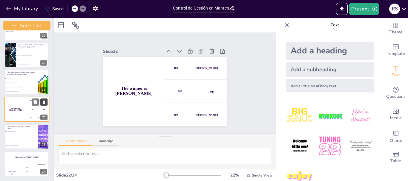
click at [44, 102] on icon at bounding box center [44, 102] width 2 height 3
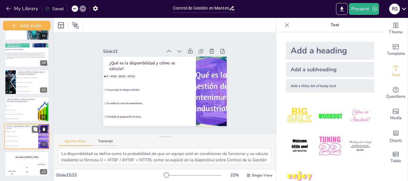
scroll to position [483, 0]
click at [25, 160] on div "The winner is [PERSON_NAME]" at bounding box center [26, 157] width 45 height 13
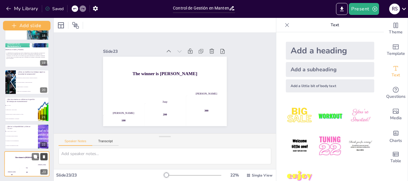
click at [45, 158] on icon at bounding box center [44, 157] width 4 height 4
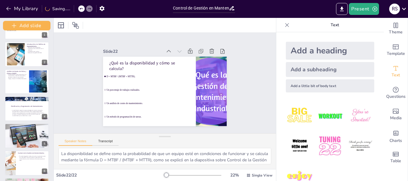
scroll to position [0, 0]
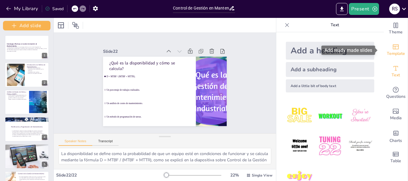
click at [393, 48] on icon "Add ready made slides" at bounding box center [395, 46] width 7 height 7
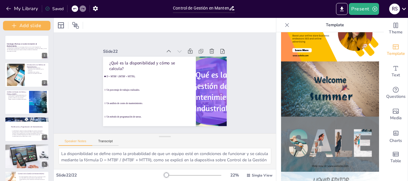
scroll to position [193, 0]
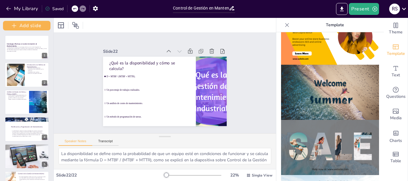
click at [358, 89] on img at bounding box center [330, 92] width 98 height 55
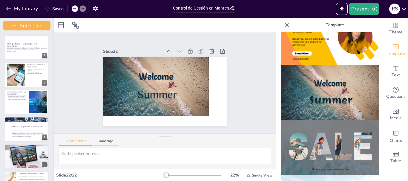
click at [73, 10] on icon at bounding box center [75, 9] width 4 height 4
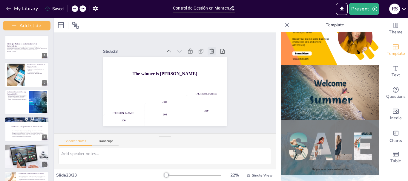
click at [210, 52] on div at bounding box center [214, 56] width 9 height 9
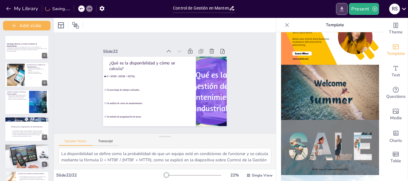
click at [341, 8] on icon "Export to PowerPoint" at bounding box center [341, 9] width 6 height 6
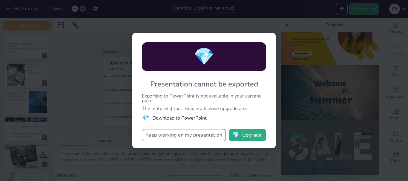
click at [218, 134] on button "Keep working on my presentation" at bounding box center [184, 135] width 84 height 12
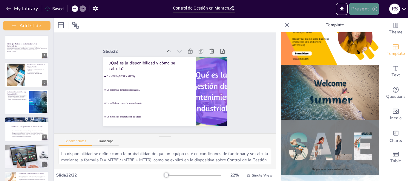
click at [372, 13] on button "Present" at bounding box center [364, 9] width 30 height 12
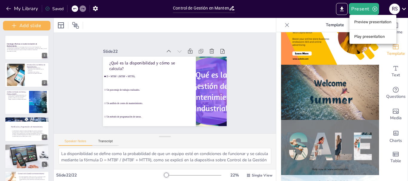
click at [363, 39] on li "Play presentation" at bounding box center [372, 37] width 47 height 10
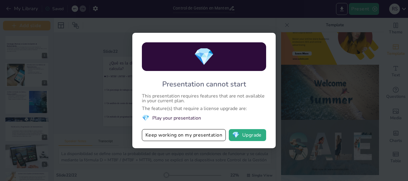
click at [190, 119] on li "💎 Play your presentation" at bounding box center [204, 118] width 124 height 8
click at [240, 129] on div "💎 Presentation cannot start This presentation requires features that are not av…" at bounding box center [203, 91] width 143 height 116
click at [240, 137] on button "💎 Upgrade" at bounding box center [247, 135] width 37 height 12
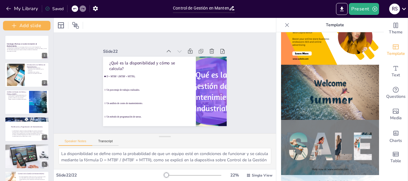
click at [407, 34] on div "Theme Template Text Questions Media Charts Table" at bounding box center [396, 99] width 24 height 163
click at [258, 175] on span "Single View" at bounding box center [262, 175] width 21 height 5
click at [259, 151] on span "Single View" at bounding box center [248, 150] width 27 height 6
click at [94, 7] on icon "button" at bounding box center [95, 8] width 5 height 5
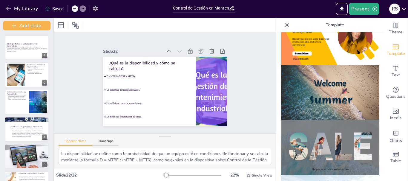
click at [95, 7] on icon "button" at bounding box center [95, 8] width 5 height 5
click at [98, 5] on icon "button" at bounding box center [95, 8] width 6 height 6
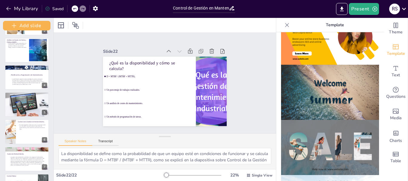
scroll to position [0, 0]
